Goal: Task Accomplishment & Management: Manage account settings

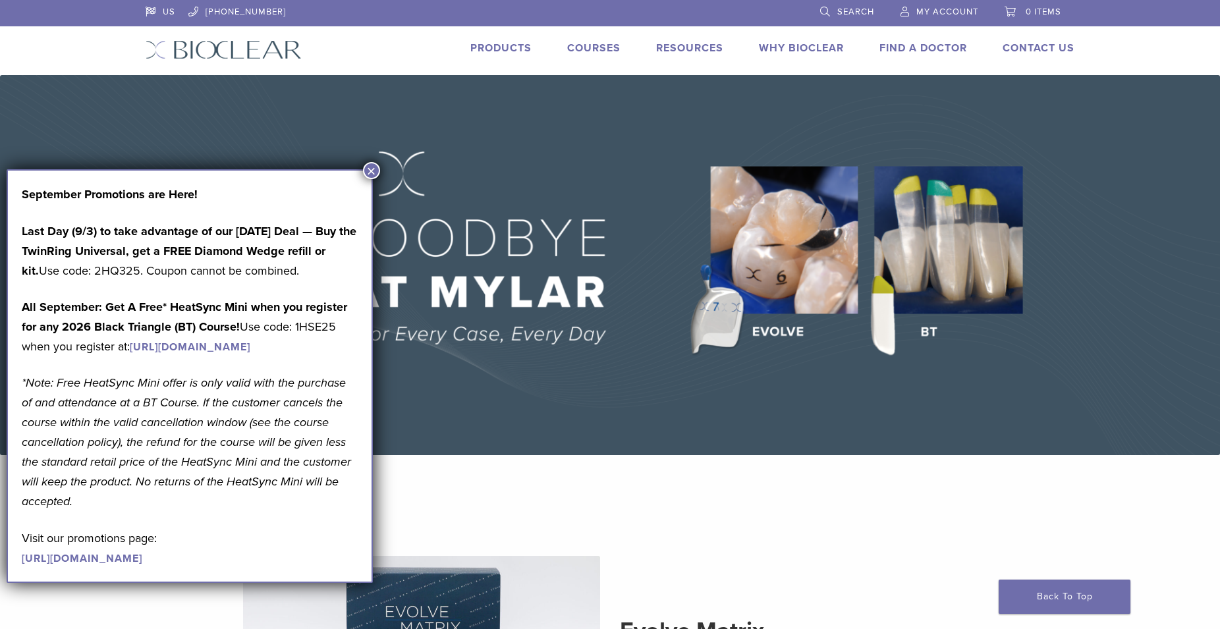
click at [950, 11] on span "My Account" at bounding box center [948, 12] width 62 height 11
click at [370, 177] on button "×" at bounding box center [371, 170] width 17 height 17
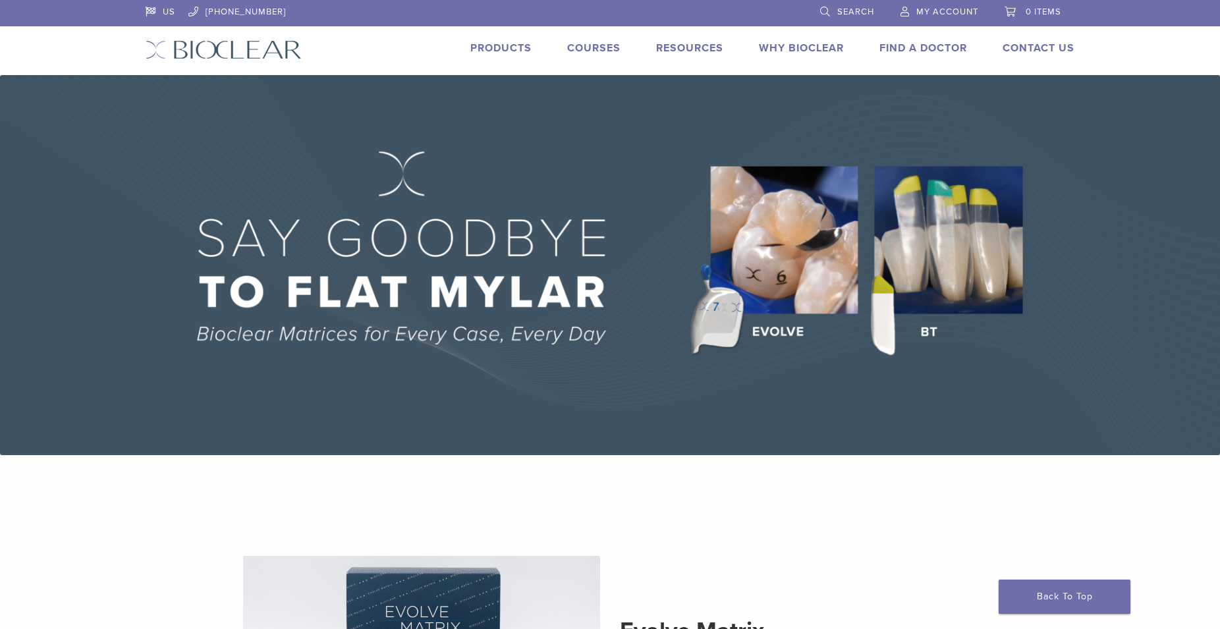
click at [955, 6] on link "My Account" at bounding box center [940, 10] width 78 height 20
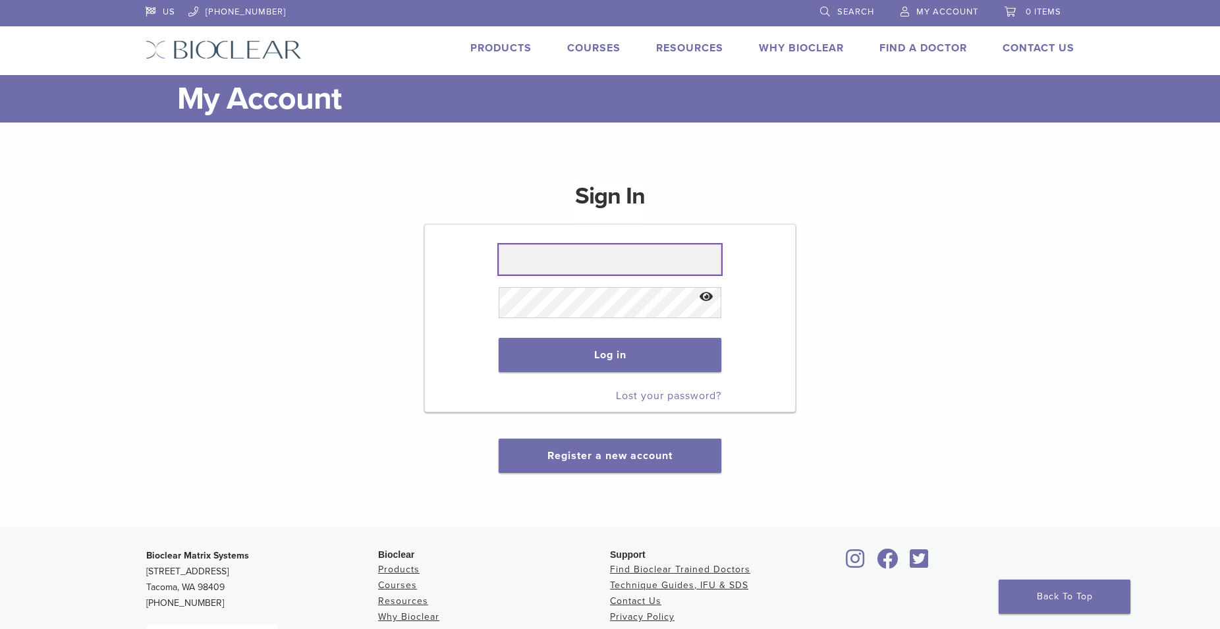
click at [531, 260] on input "text" at bounding box center [610, 259] width 222 height 30
type input "**********"
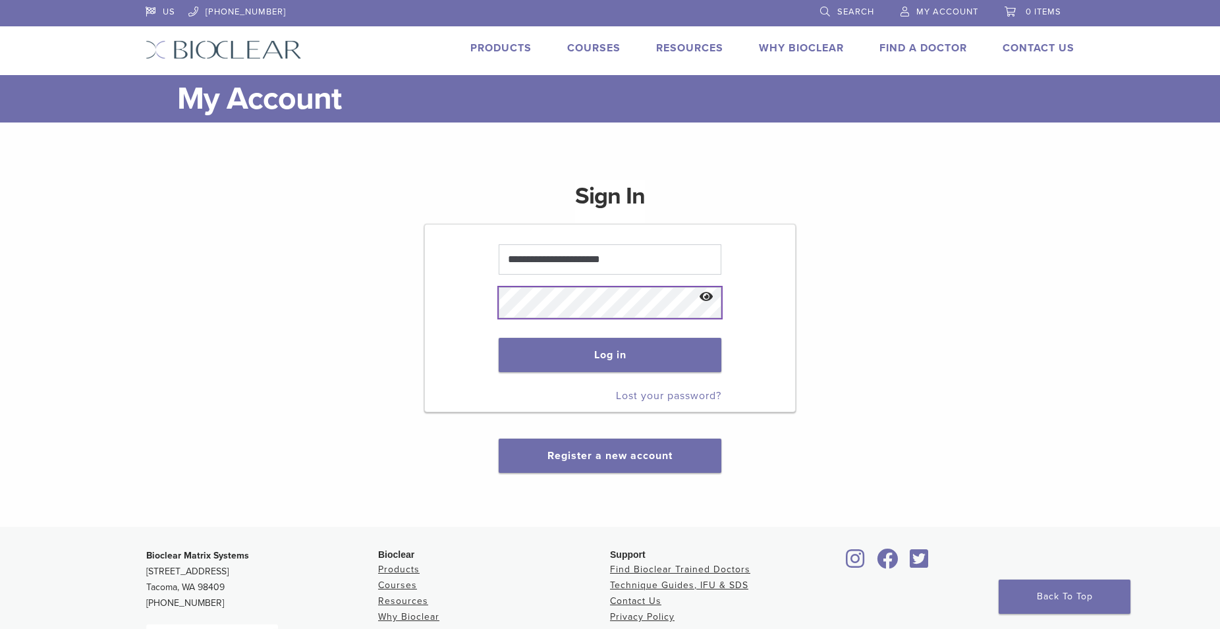
click at [499, 338] on button "Log in" at bounding box center [610, 355] width 222 height 34
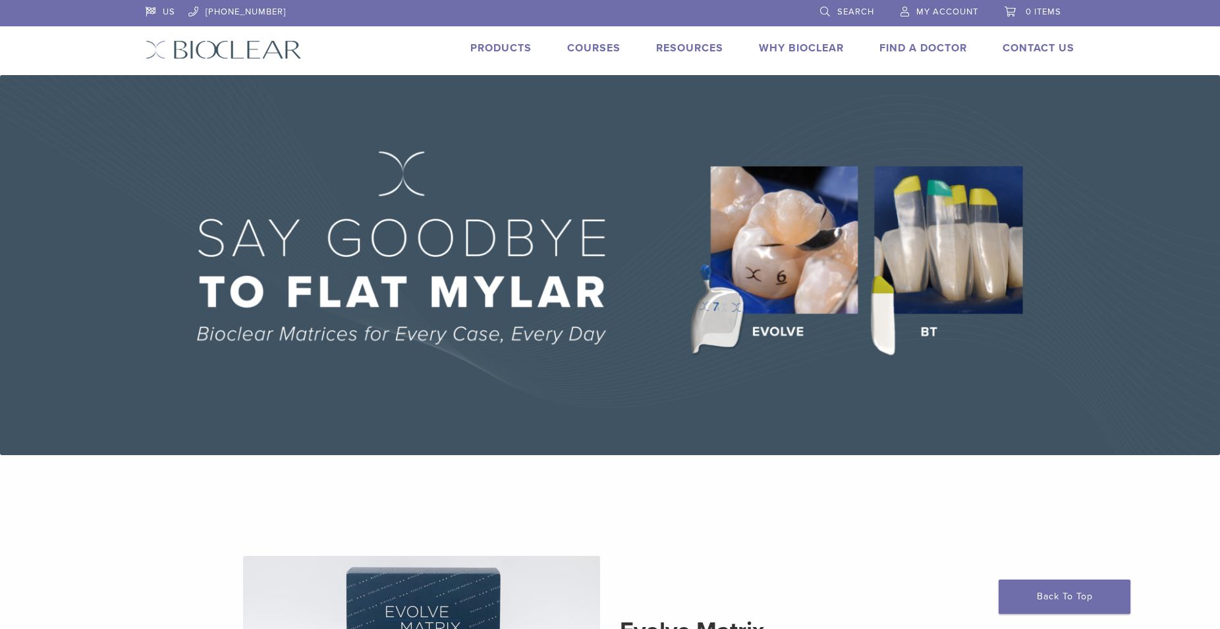
click at [955, 7] on span "My Account" at bounding box center [948, 12] width 62 height 11
